Goal: Check status: Check status

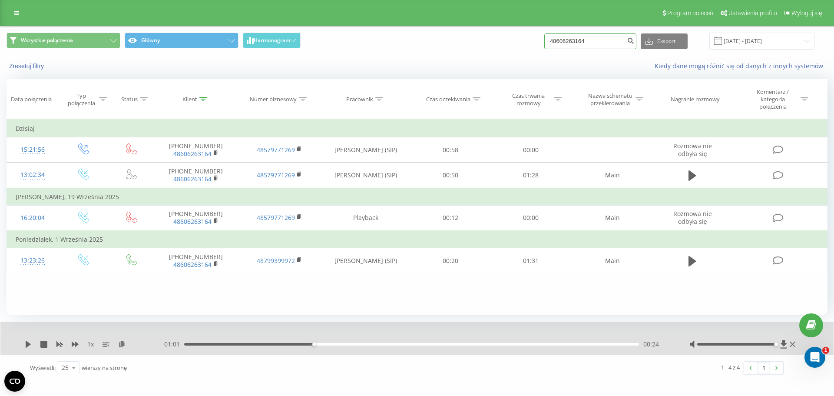
click at [616, 37] on input "48606263164" at bounding box center [590, 41] width 92 height 16
paste input "600681716"
type input "600681716"
click at [634, 42] on button "submit" at bounding box center [631, 41] width 12 height 16
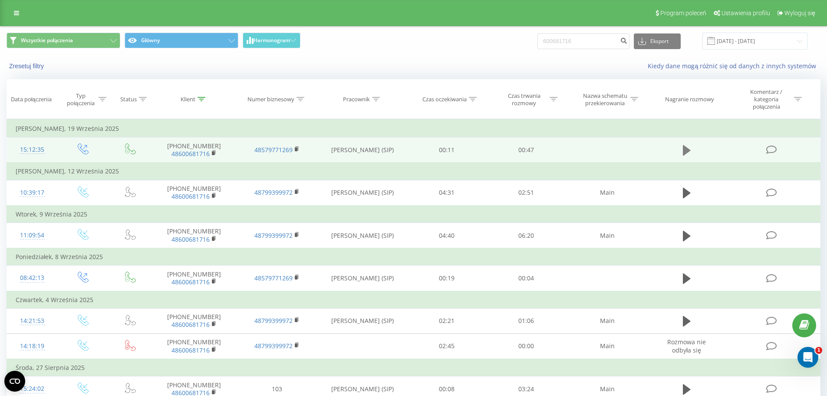
click at [686, 148] on icon at bounding box center [687, 150] width 8 height 10
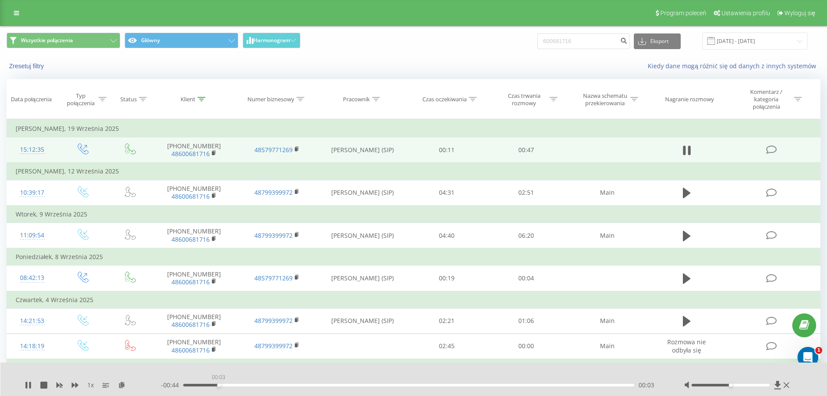
drag, startPoint x: 220, startPoint y: 385, endPoint x: 197, endPoint y: 383, distance: 23.5
click at [197, 384] on div "00:03" at bounding box center [409, 385] width 452 height 3
click at [75, 386] on icon at bounding box center [75, 384] width 7 height 7
click at [75, 385] on icon at bounding box center [75, 384] width 7 height 7
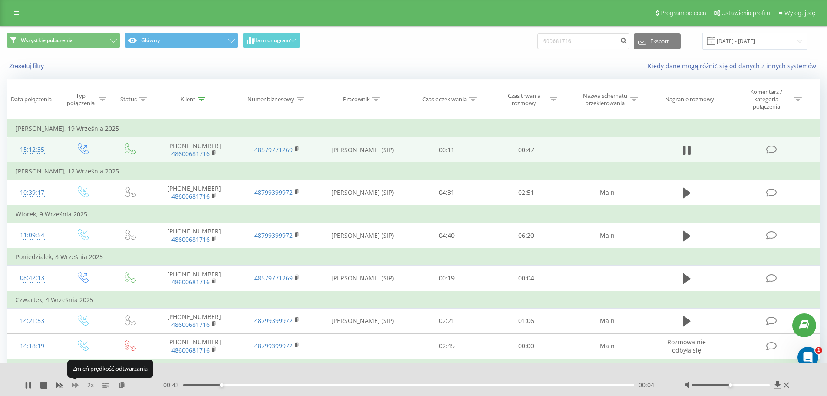
click at [75, 385] on icon at bounding box center [75, 384] width 7 height 7
click at [357, 382] on div "- 00:38 00:09 00:09" at bounding box center [412, 385] width 502 height 9
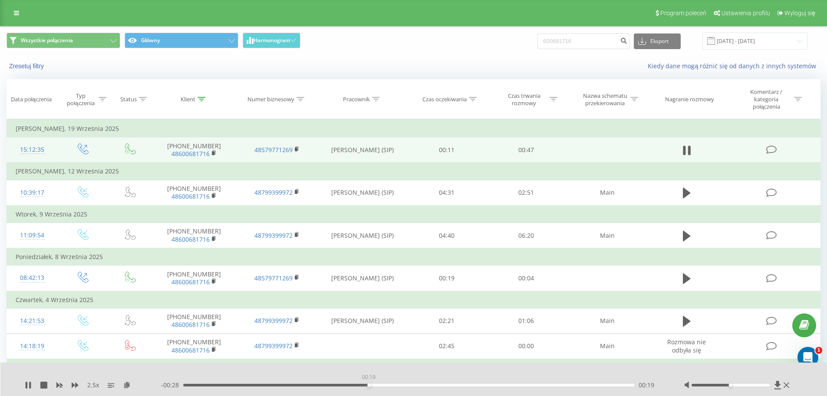
click at [369, 384] on div "00:19" at bounding box center [409, 385] width 452 height 3
click at [61, 384] on icon at bounding box center [59, 385] width 7 height 5
click at [342, 384] on div "00:29" at bounding box center [409, 385] width 452 height 3
click at [75, 384] on icon at bounding box center [75, 384] width 7 height 7
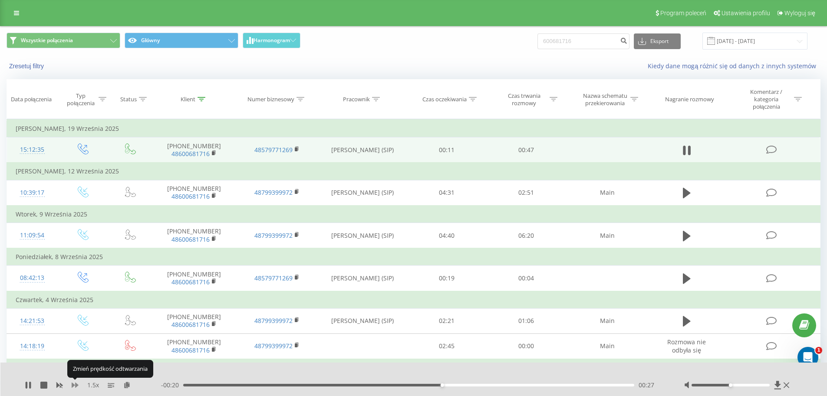
click at [75, 384] on icon at bounding box center [75, 384] width 7 height 7
click at [72, 382] on icon at bounding box center [75, 384] width 7 height 7
click at [74, 382] on icon at bounding box center [75, 384] width 7 height 7
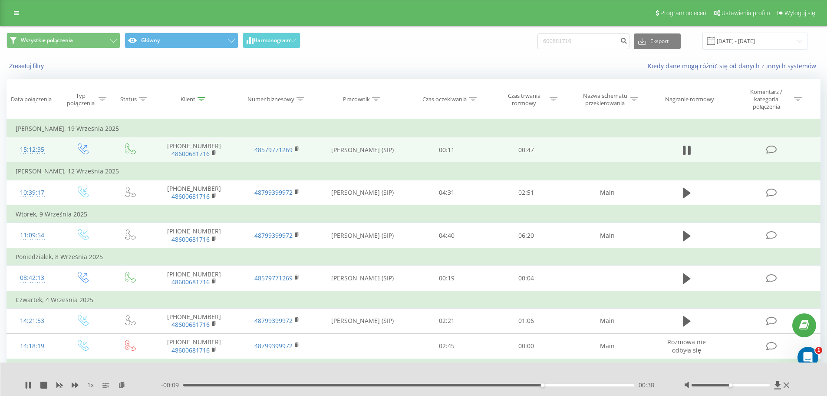
click at [582, 383] on div "- 00:09 00:38 00:38" at bounding box center [412, 385] width 502 height 9
click at [584, 384] on div "00:40" at bounding box center [409, 385] width 452 height 3
click at [607, 385] on div "00:45" at bounding box center [409, 385] width 452 height 3
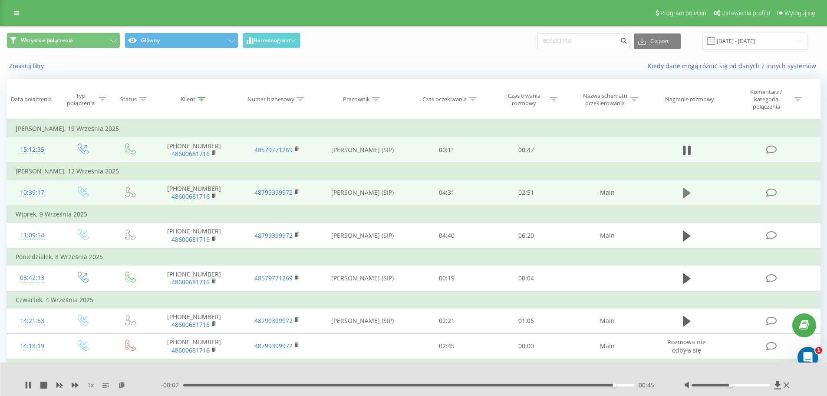
click at [688, 191] on icon at bounding box center [687, 193] width 8 height 12
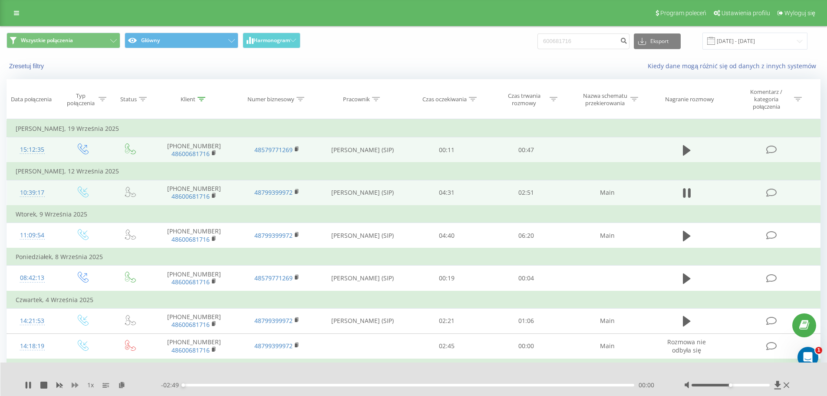
click at [76, 383] on icon at bounding box center [75, 384] width 7 height 7
click at [212, 385] on div "00:11" at bounding box center [409, 385] width 452 height 3
click at [242, 384] on div "00:13" at bounding box center [409, 385] width 452 height 3
click at [301, 384] on div "00:44" at bounding box center [409, 385] width 452 height 3
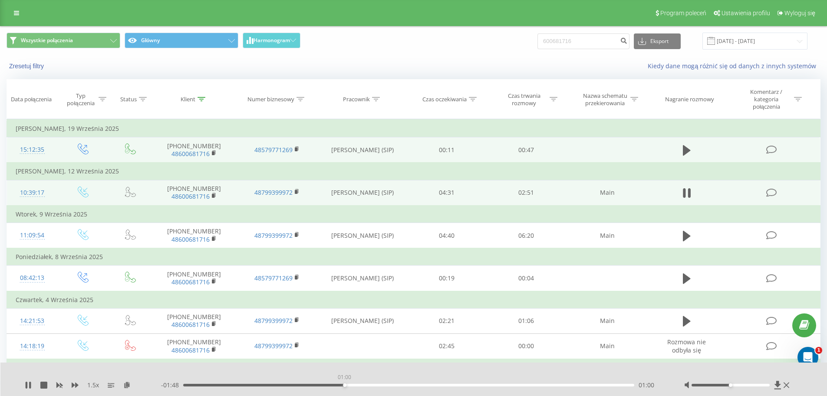
click at [344, 384] on div "01:00" at bounding box center [409, 385] width 452 height 3
click at [367, 386] on div "01:03" at bounding box center [409, 385] width 452 height 3
click at [403, 383] on div "- 01:39 01:10 01:10" at bounding box center [412, 385] width 502 height 9
click at [407, 383] on div "- 01:38 01:11 01:11" at bounding box center [412, 385] width 502 height 9
click at [410, 385] on div "01:25" at bounding box center [409, 385] width 452 height 3
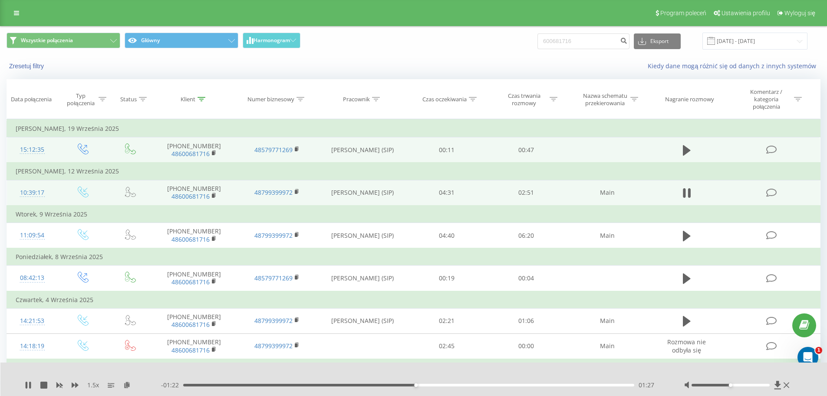
click at [483, 387] on div "- 01:22 01:27 01:27" at bounding box center [412, 385] width 502 height 9
click at [489, 387] on div "- 01:21 01:27 01:27" at bounding box center [412, 385] width 502 height 9
click at [491, 384] on div "01:28" at bounding box center [409, 385] width 452 height 3
click at [559, 386] on div "02:21" at bounding box center [409, 385] width 452 height 3
click at [598, 384] on div "02:36" at bounding box center [409, 385] width 452 height 3
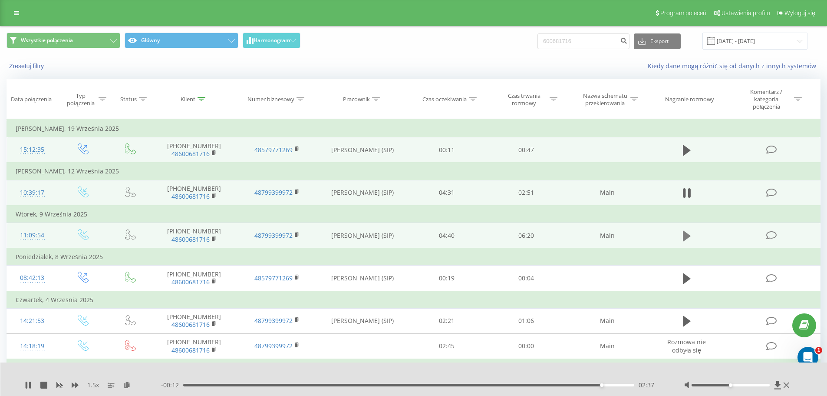
click at [689, 233] on icon at bounding box center [687, 236] width 8 height 12
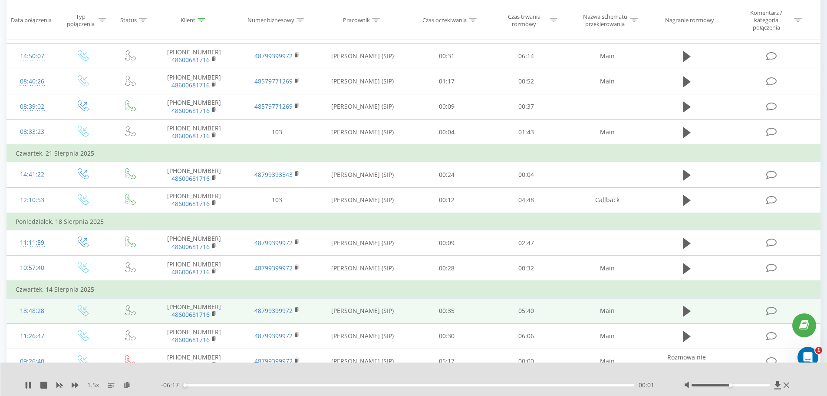
scroll to position [391, 0]
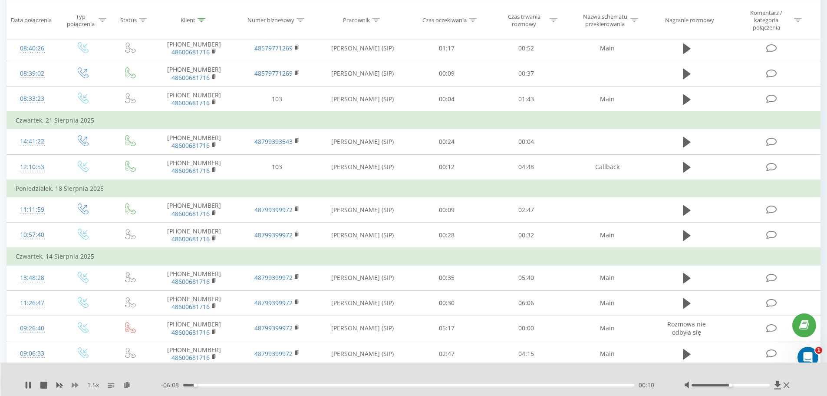
click at [72, 382] on icon at bounding box center [75, 384] width 7 height 7
click at [74, 382] on icon at bounding box center [75, 384] width 7 height 7
click at [246, 384] on div "00:12" at bounding box center [409, 385] width 452 height 3
click at [289, 384] on div "01:29" at bounding box center [409, 385] width 452 height 3
click at [356, 385] on div "01:31" at bounding box center [409, 385] width 452 height 3
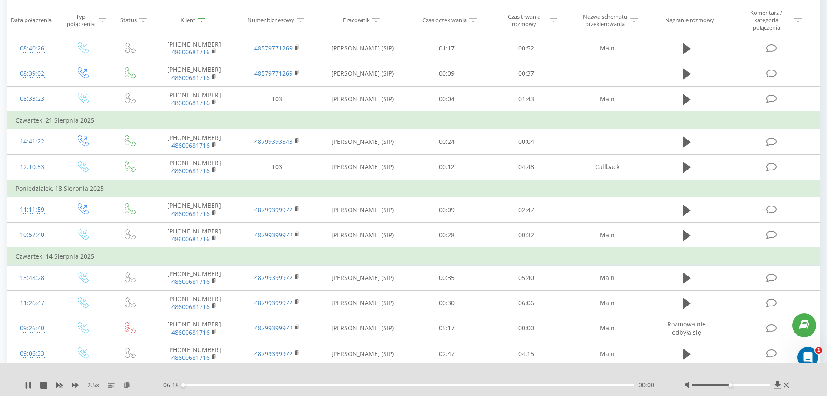
click at [387, 383] on div "- 06:18 00:00 00:00" at bounding box center [412, 385] width 502 height 9
click at [406, 384] on div "02:29" at bounding box center [409, 385] width 452 height 3
click at [465, 384] on div "03:56" at bounding box center [409, 385] width 452 height 3
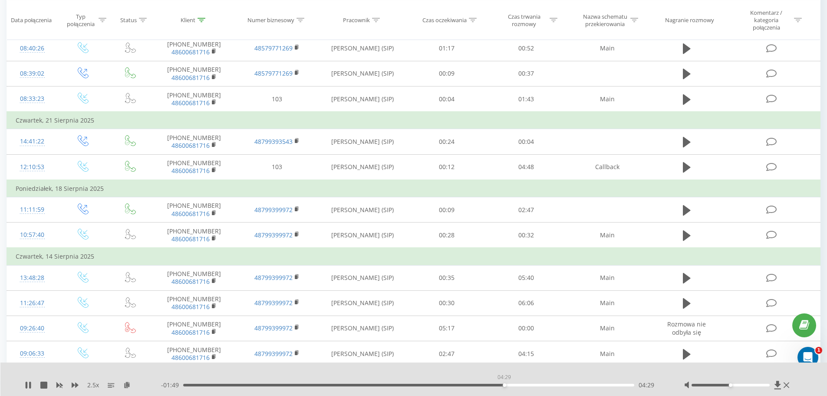
click at [504, 384] on div "04:29" at bounding box center [409, 385] width 452 height 3
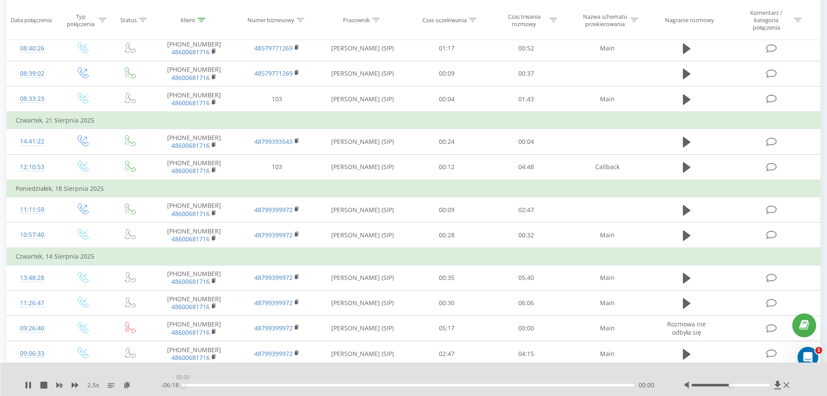
click at [540, 385] on div "00:00" at bounding box center [409, 385] width 452 height 3
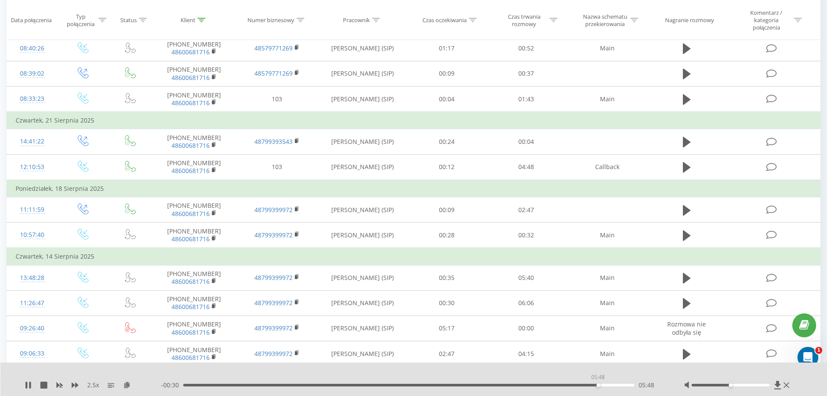
click at [598, 384] on div "05:48" at bounding box center [409, 385] width 452 height 3
